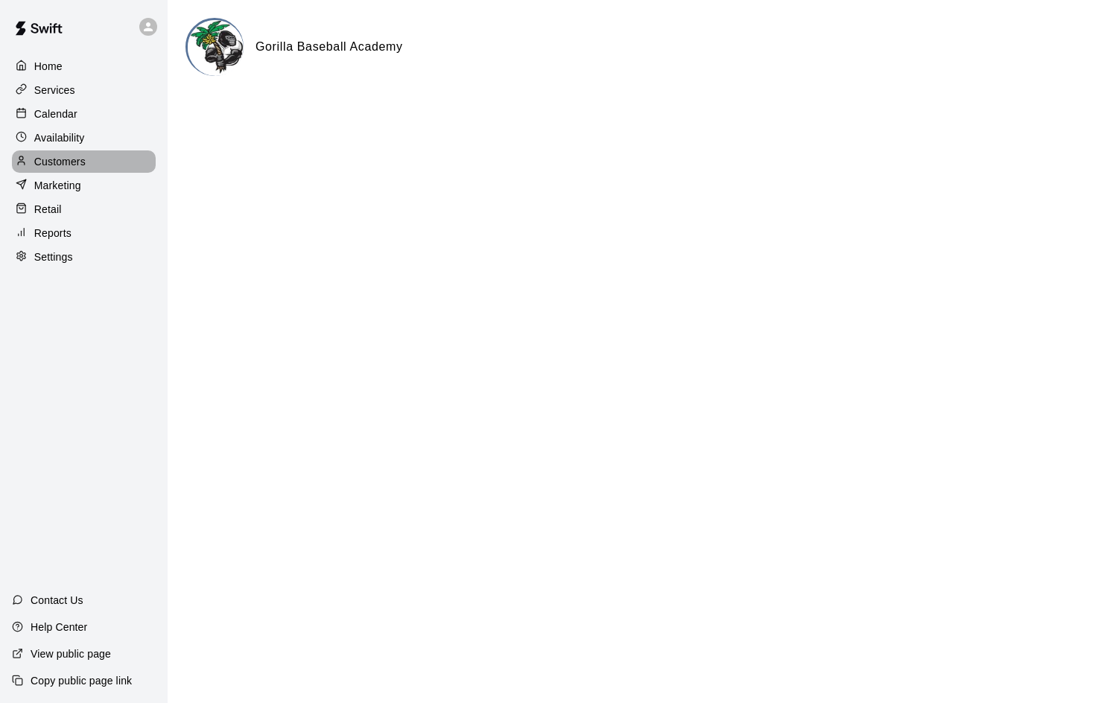
click at [53, 158] on p "Customers" at bounding box center [59, 161] width 51 height 15
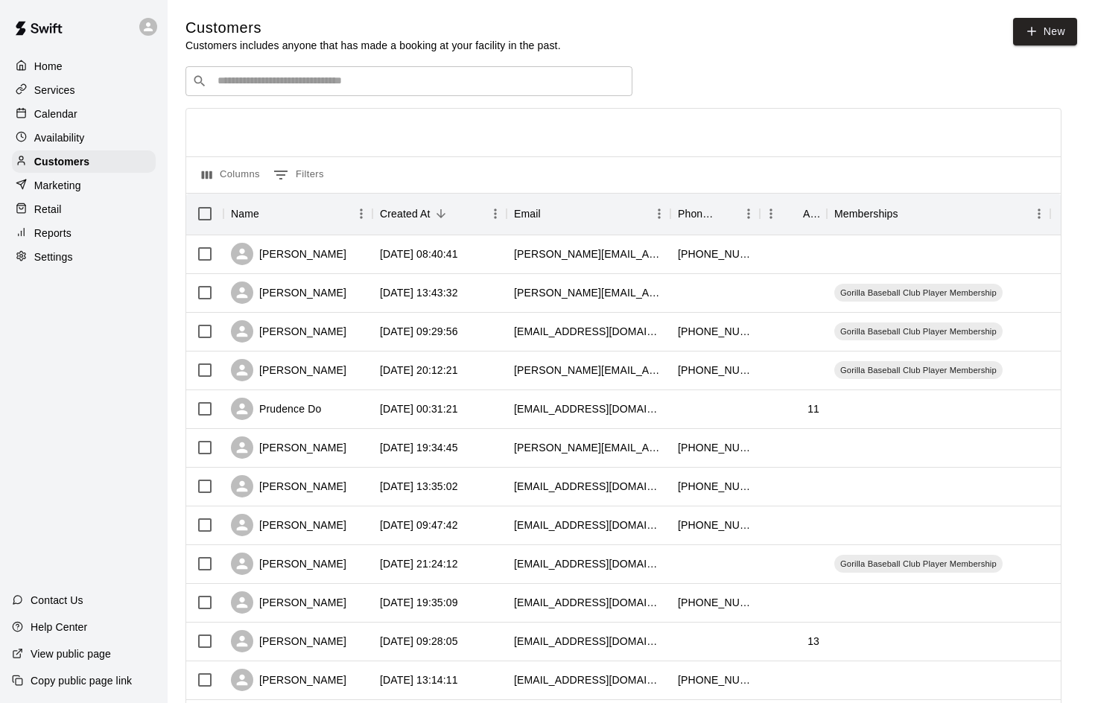
click at [72, 138] on p "Availability" at bounding box center [59, 137] width 51 height 15
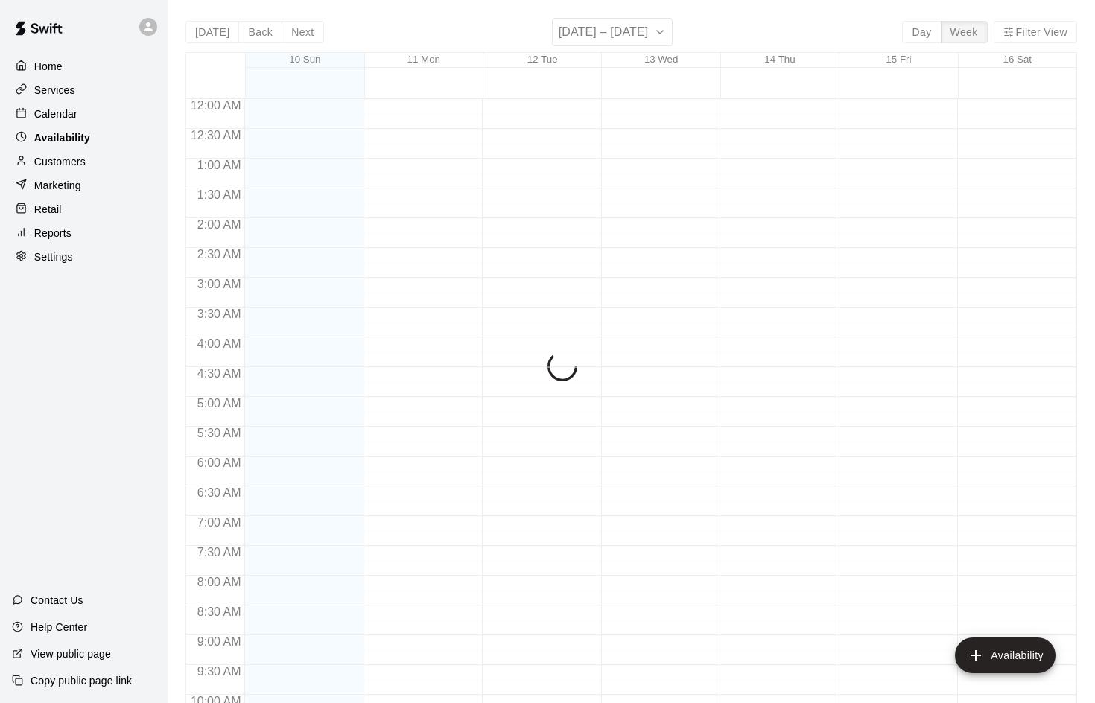
scroll to position [809, 0]
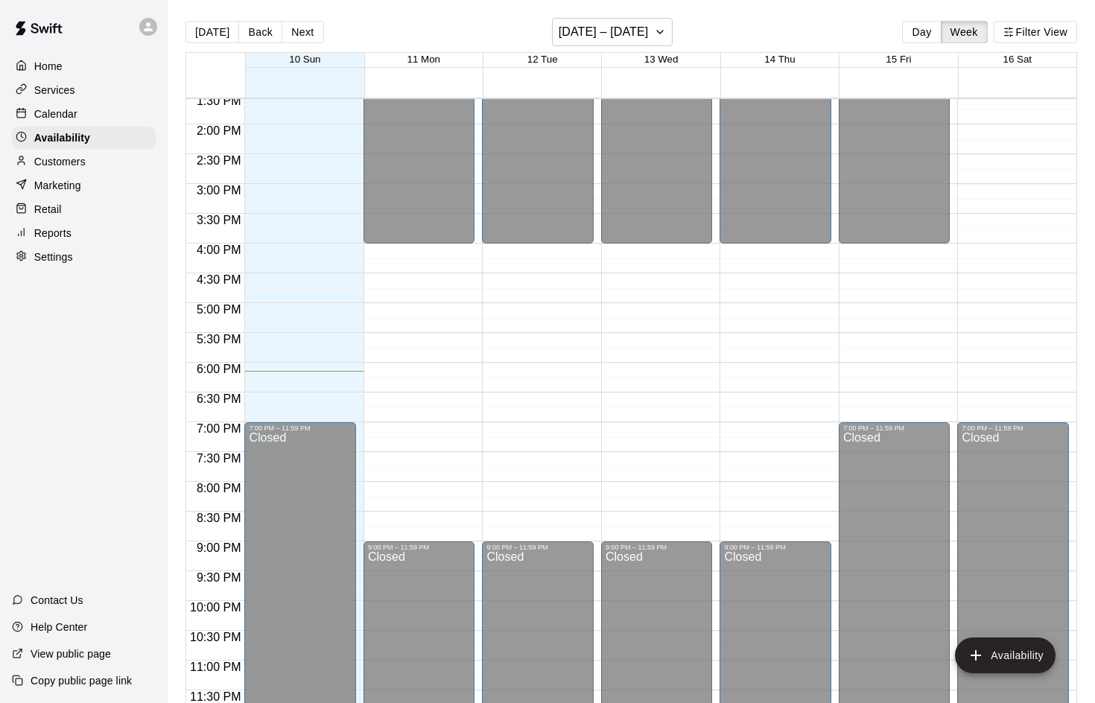
click at [52, 115] on p "Calendar" at bounding box center [55, 113] width 43 height 15
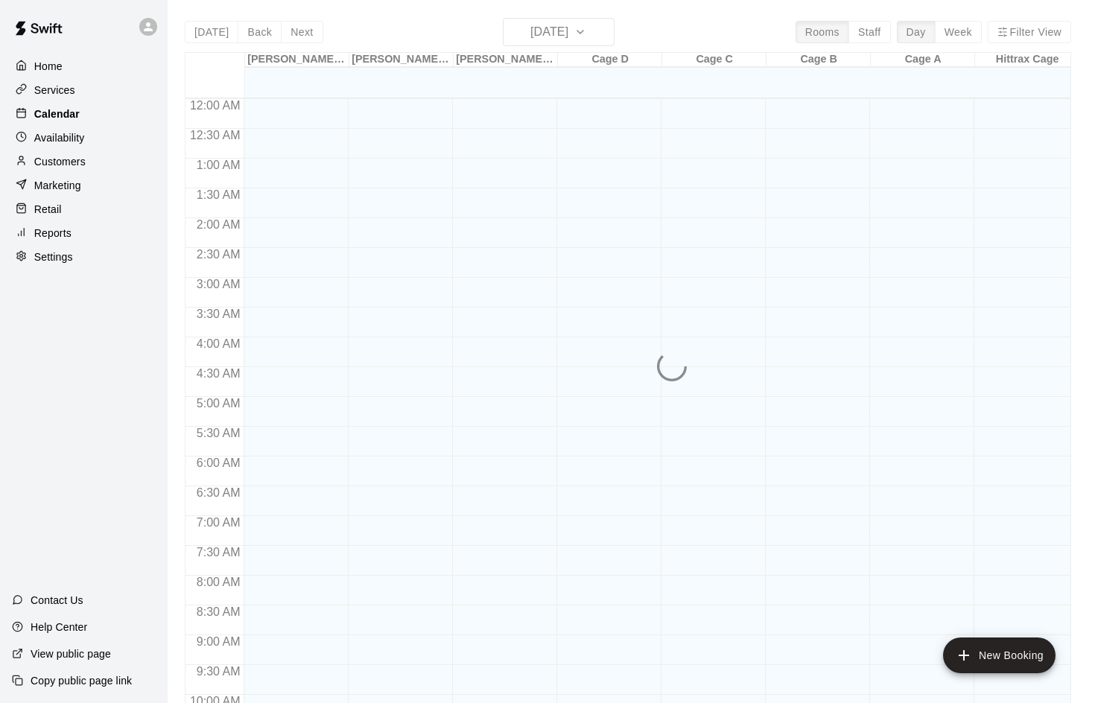
scroll to position [765, 0]
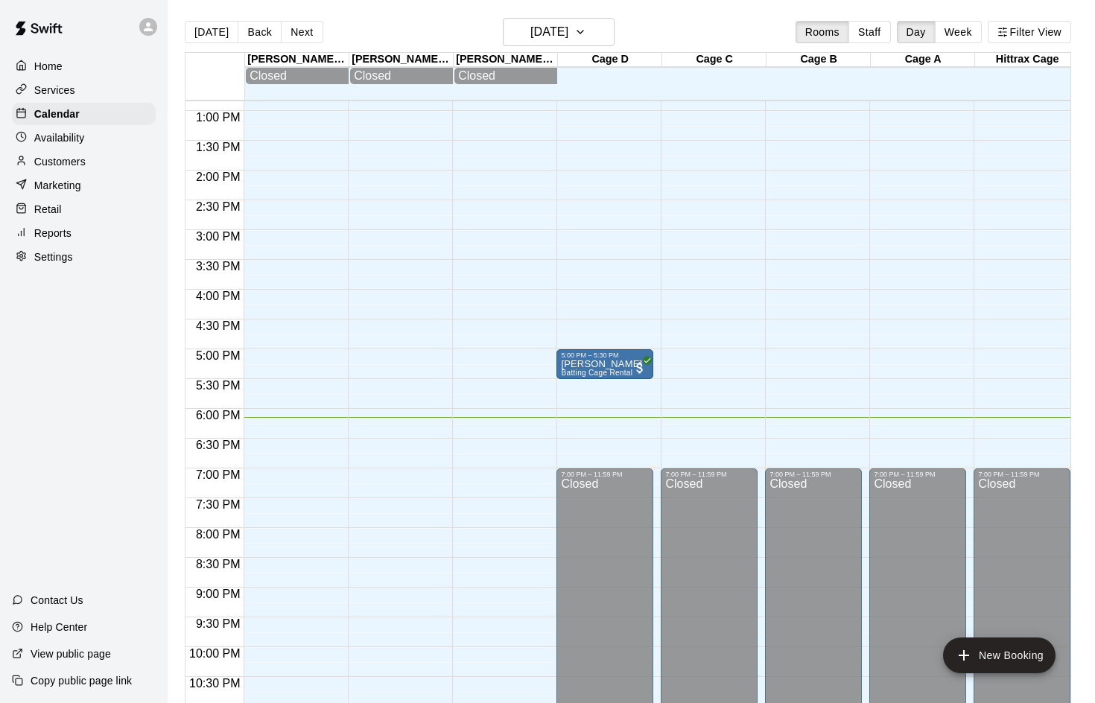
click at [47, 87] on p "Services" at bounding box center [54, 90] width 41 height 15
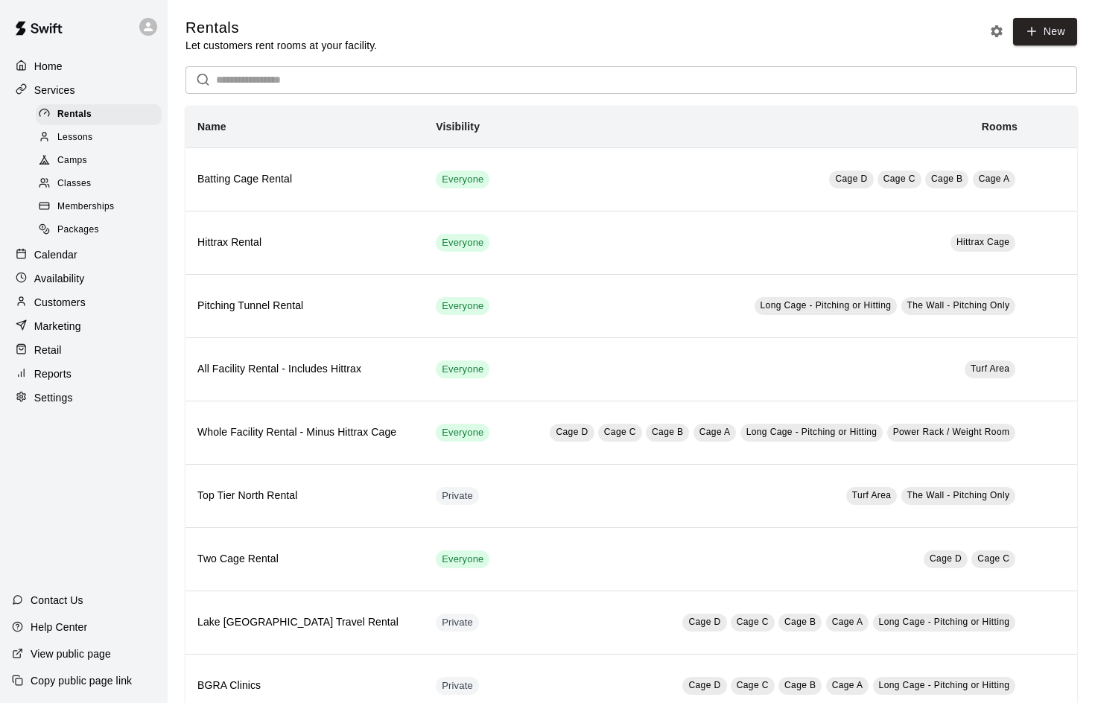
click at [70, 155] on span "Camps" at bounding box center [72, 160] width 30 height 15
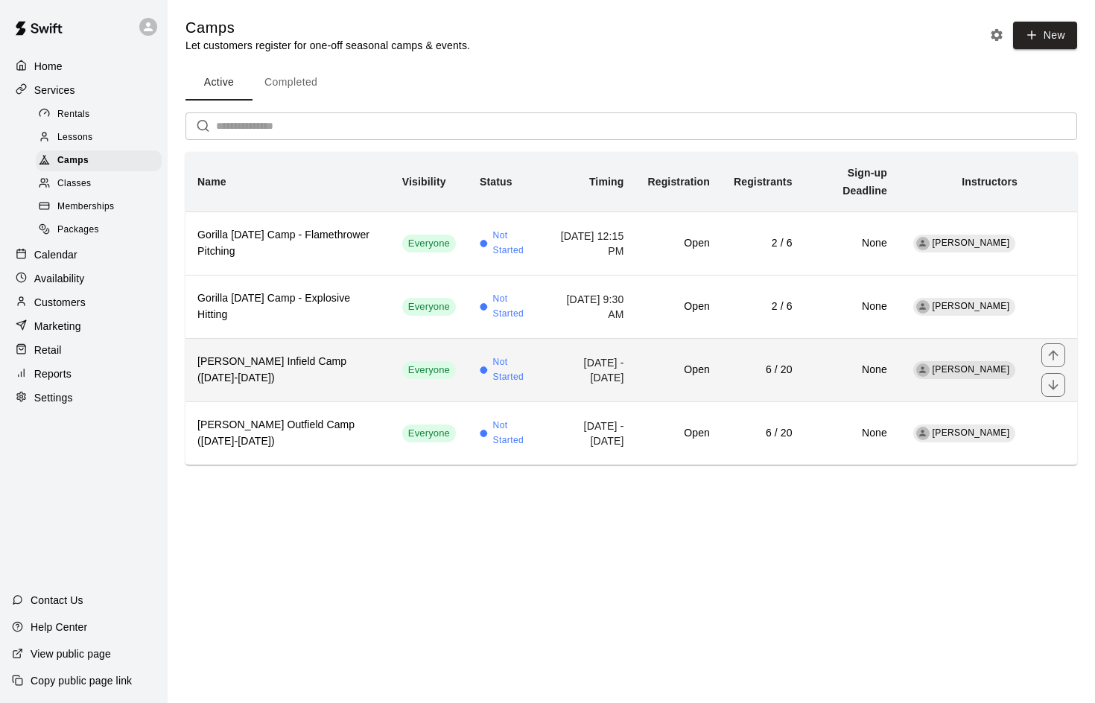
click at [284, 360] on h6 "[PERSON_NAME] Infield Camp ([DATE]-[DATE])" at bounding box center [287, 370] width 181 height 33
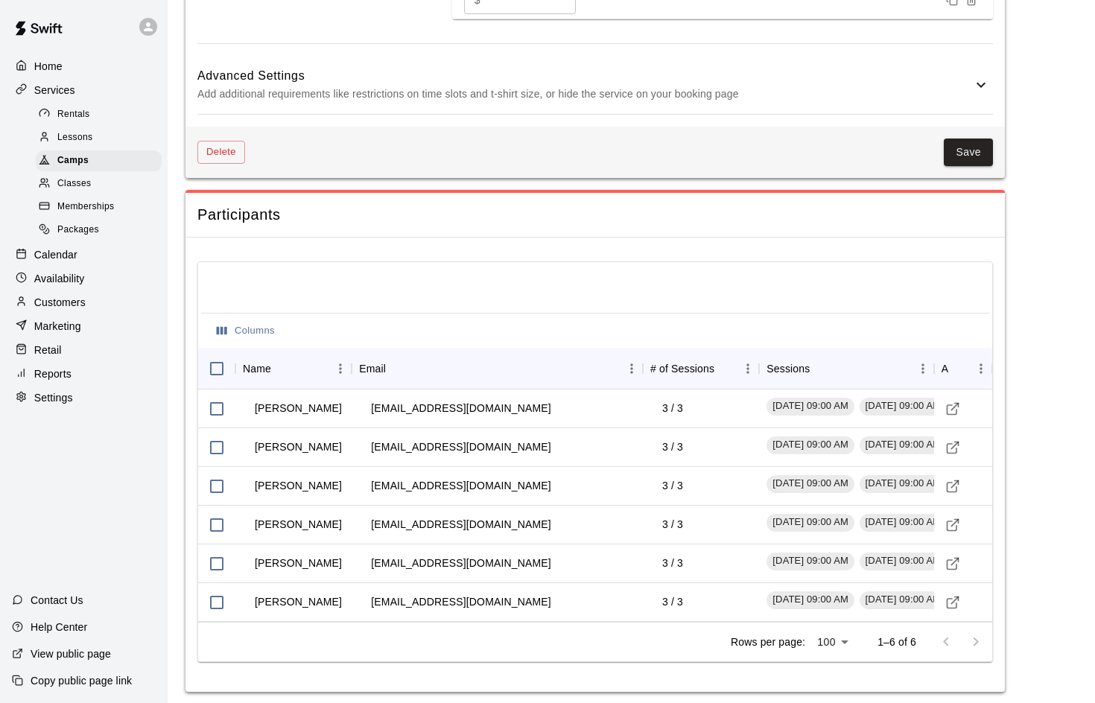
scroll to position [1262, 0]
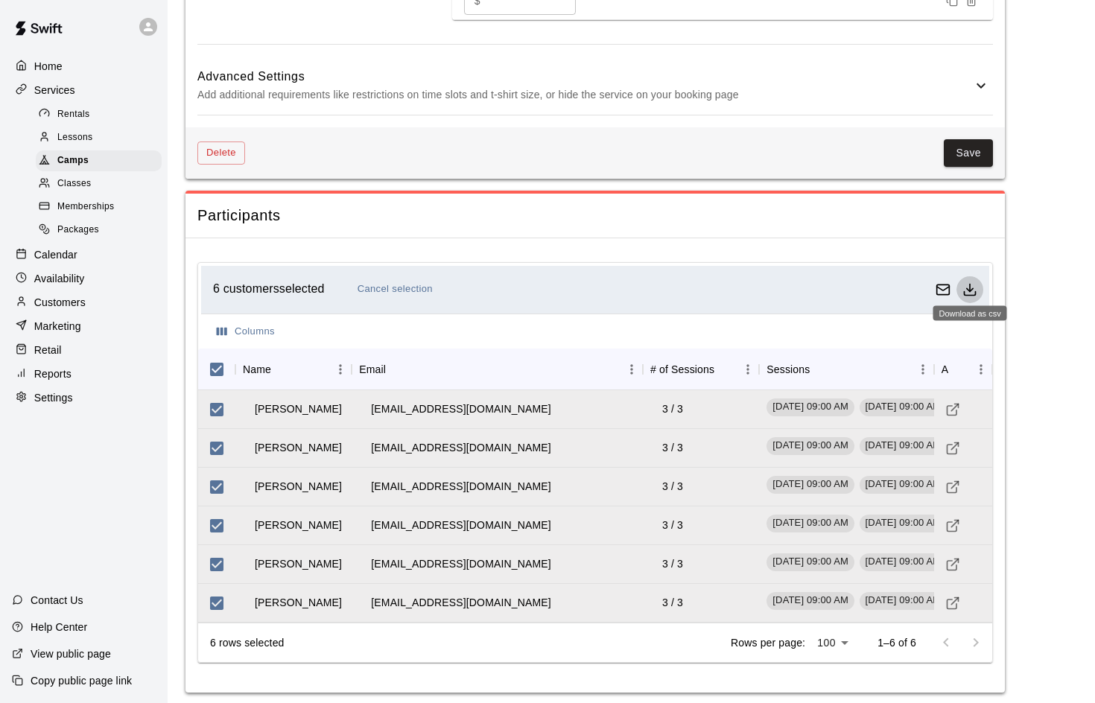
click at [967, 288] on polyline "Download as csv" at bounding box center [970, 289] width 6 height 3
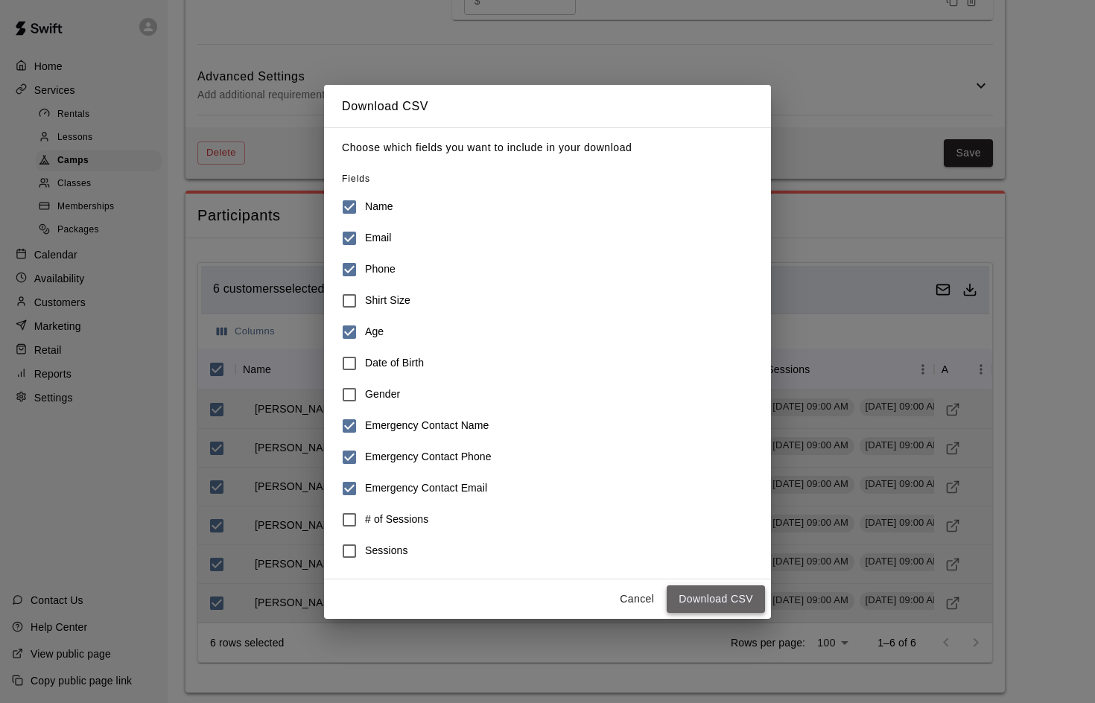
click at [694, 602] on button "Download CSV" at bounding box center [716, 599] width 98 height 28
click at [637, 600] on button "Cancel" at bounding box center [637, 599] width 48 height 28
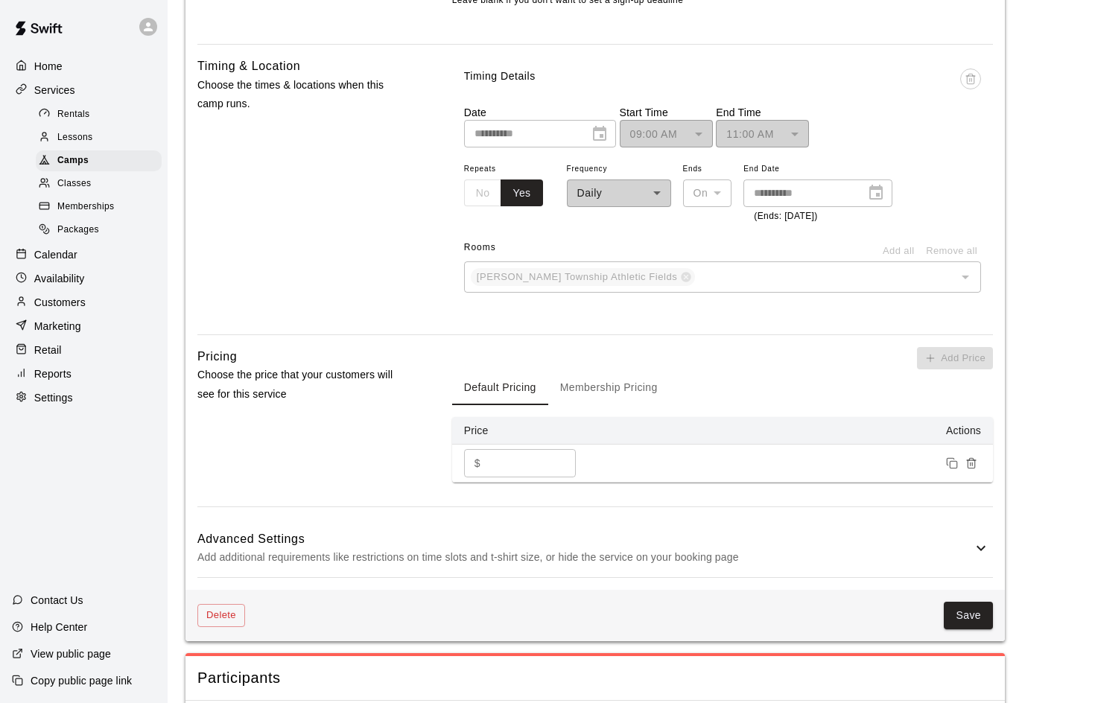
scroll to position [792, 0]
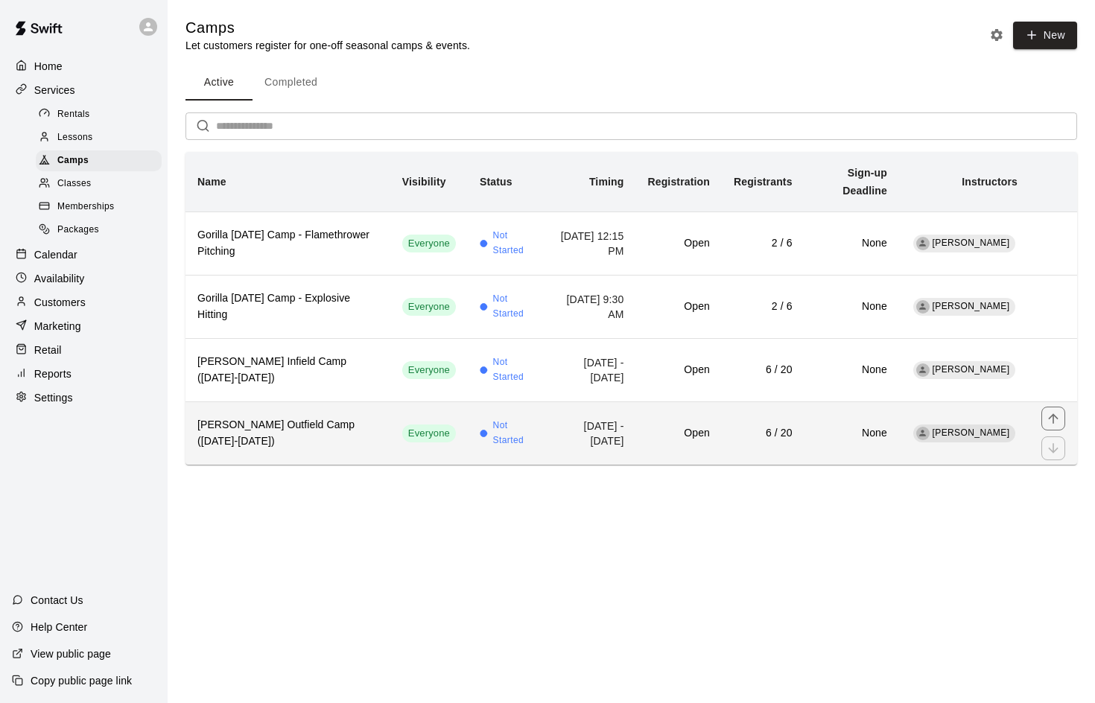
click at [299, 425] on h6 "[PERSON_NAME] Outfield Camp ([DATE]-[DATE])" at bounding box center [287, 433] width 181 height 33
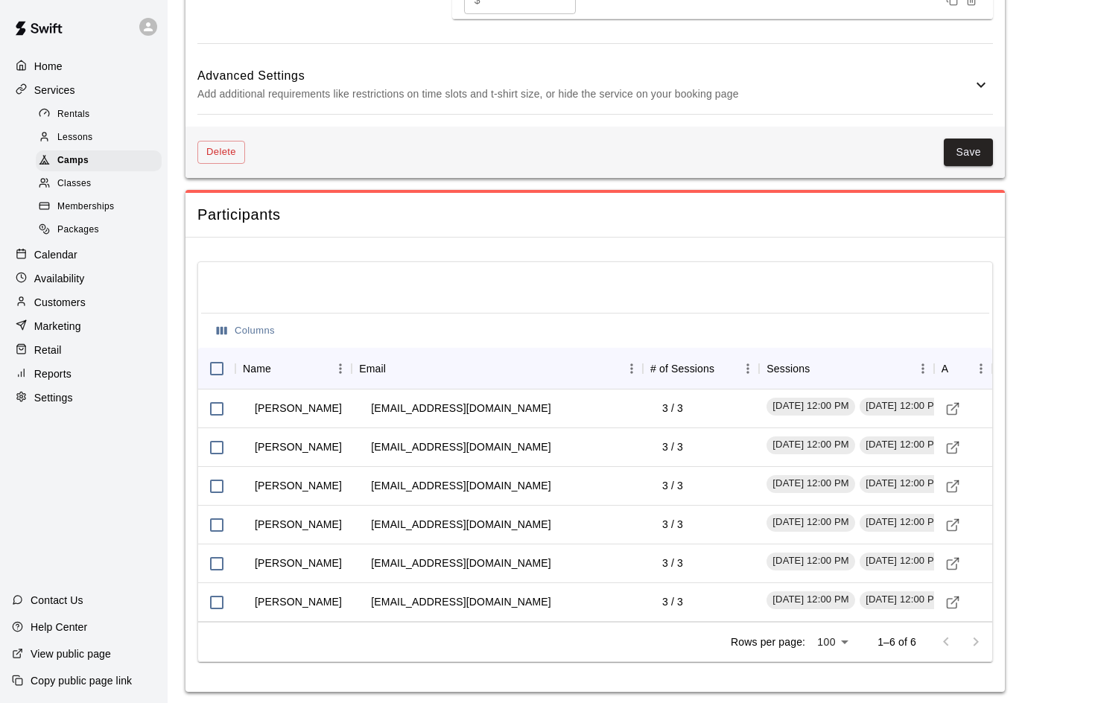
scroll to position [1262, 0]
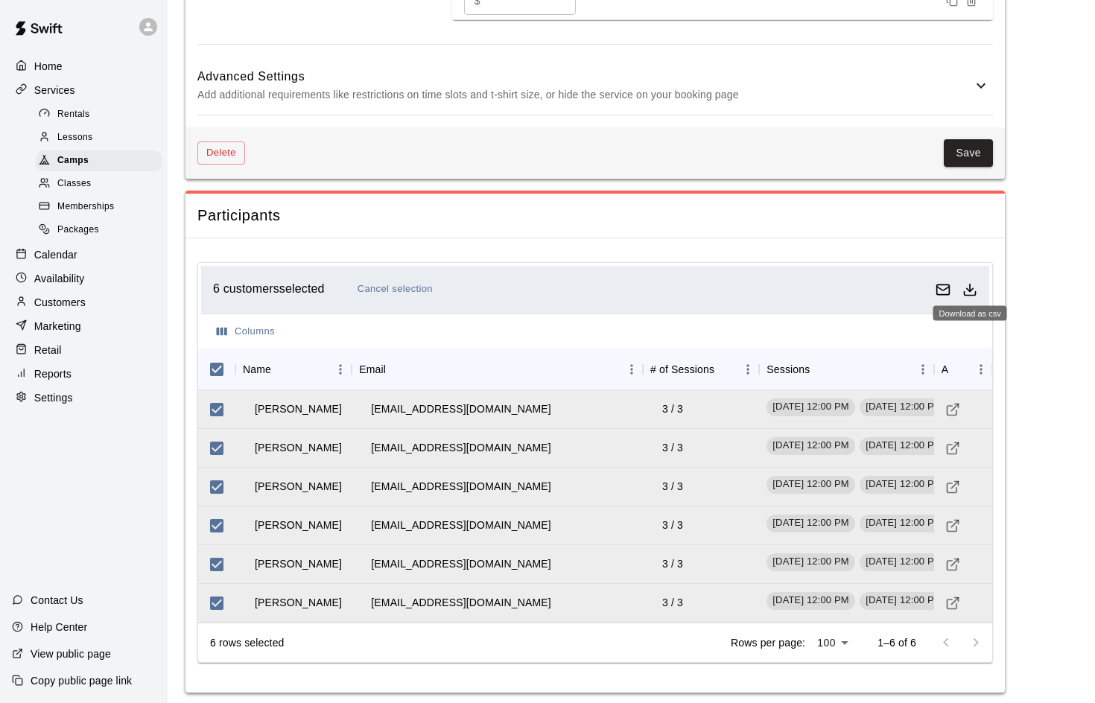
click at [969, 288] on polyline "Download as csv" at bounding box center [970, 289] width 6 height 3
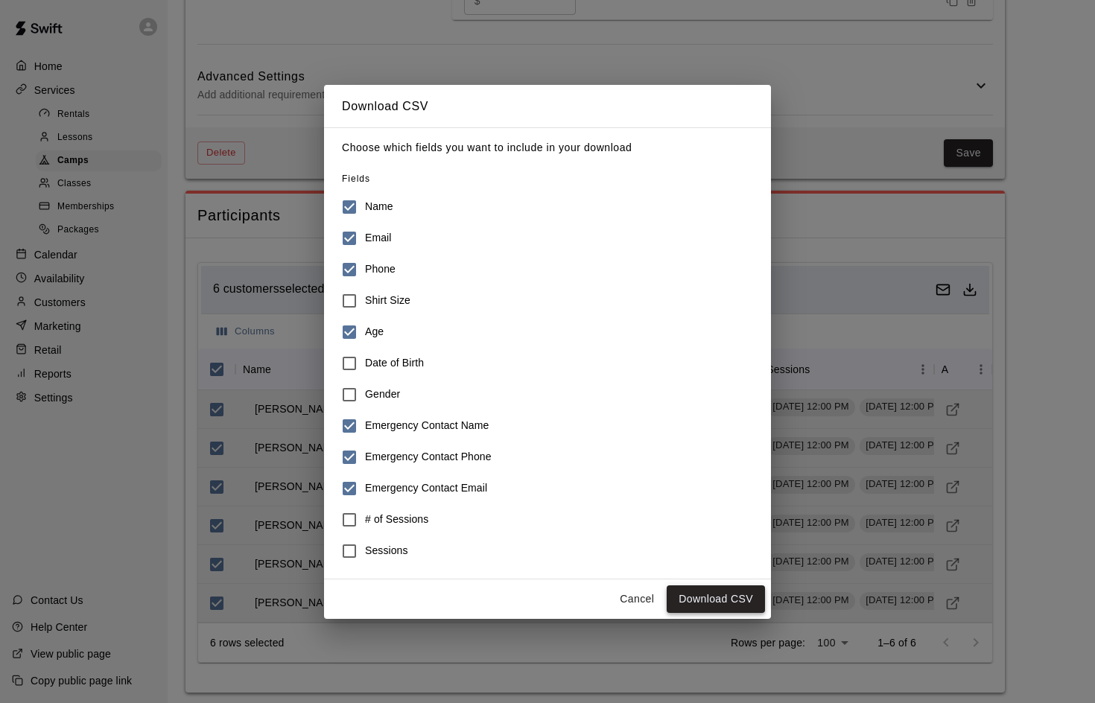
click at [701, 595] on button "Download CSV" at bounding box center [716, 599] width 98 height 28
click at [637, 596] on button "Cancel" at bounding box center [637, 599] width 48 height 28
